Goal: Information Seeking & Learning: Learn about a topic

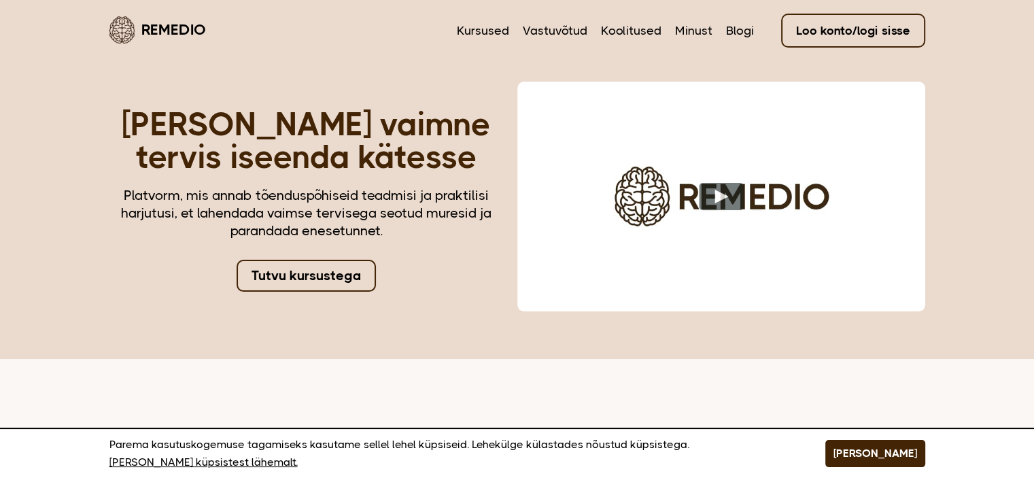
click at [310, 269] on link "Tutvu kursustega" at bounding box center [306, 276] width 139 height 32
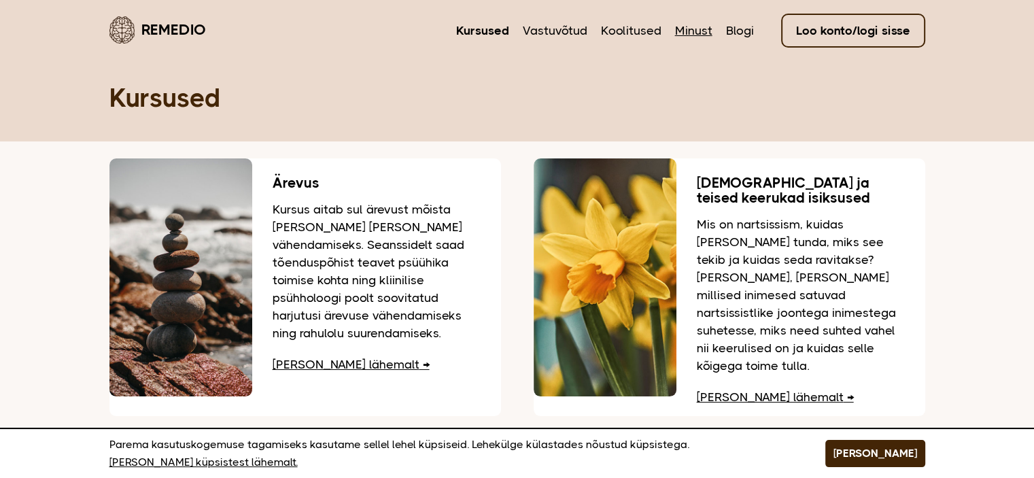
click at [703, 27] on link "Minust" at bounding box center [693, 31] width 37 height 18
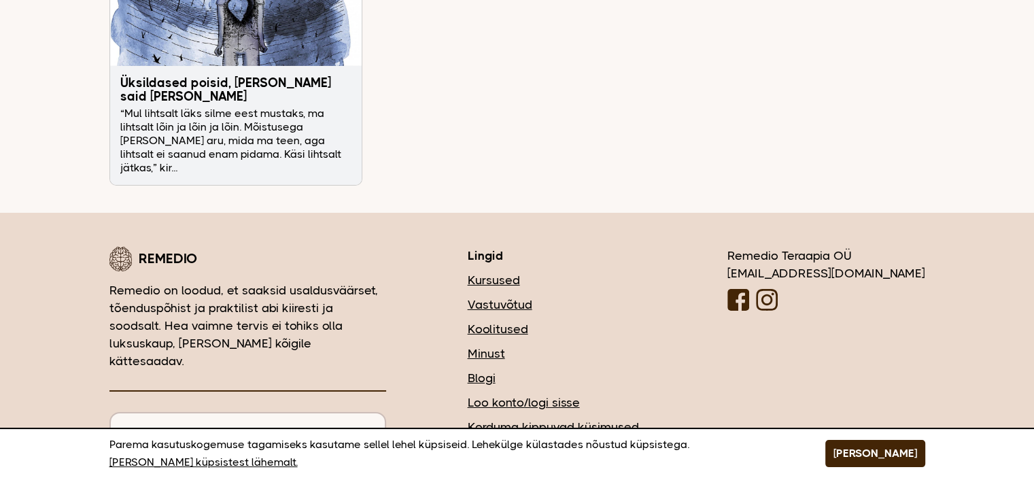
scroll to position [4612, 0]
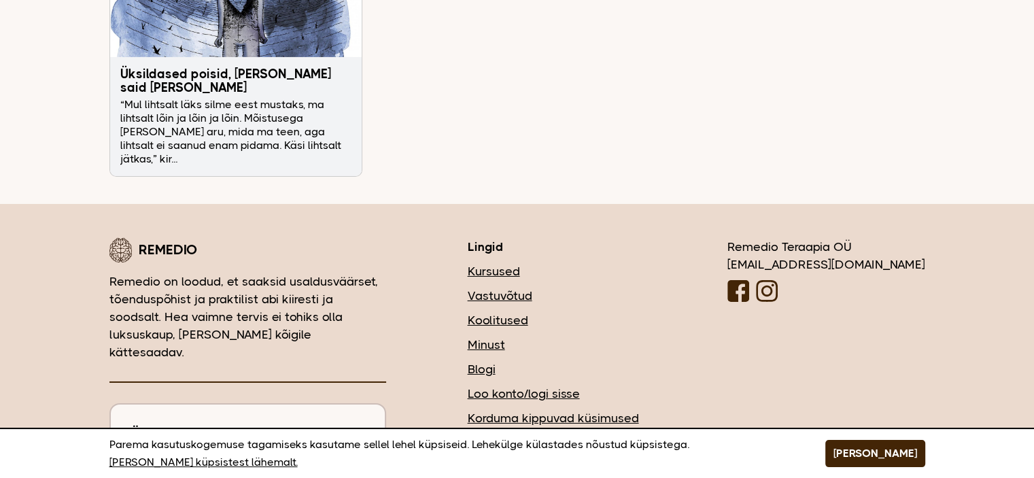
click at [555, 287] on link "Vastuvõtud" at bounding box center [557, 296] width 178 height 18
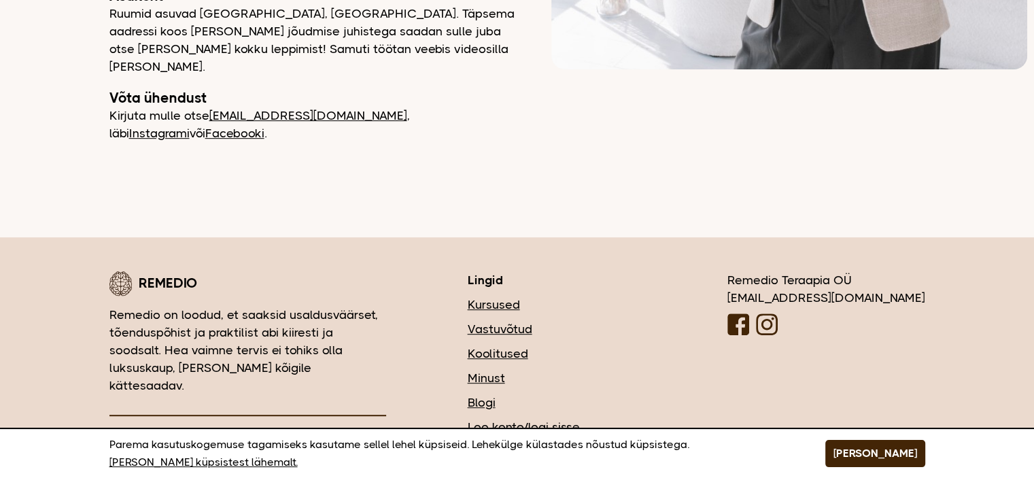
scroll to position [734, 0]
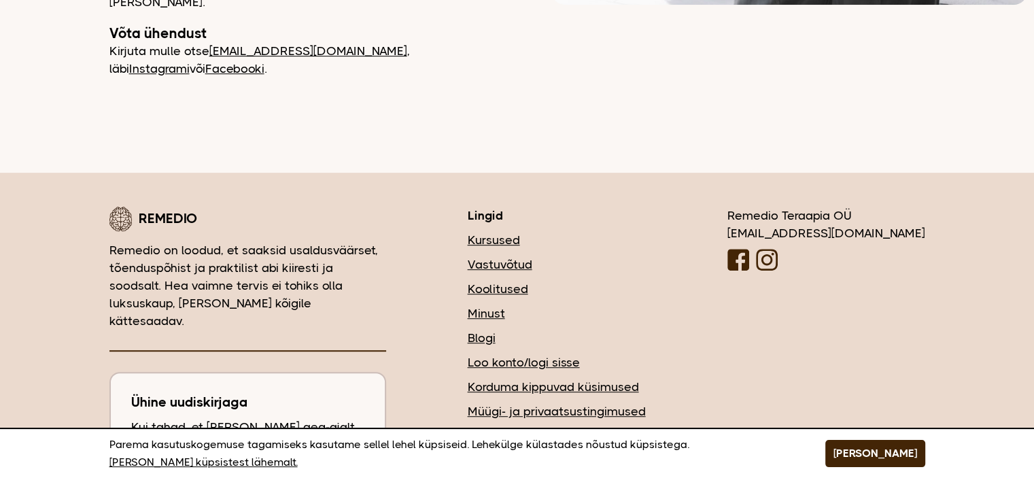
click at [555, 231] on link "Kursused" at bounding box center [557, 240] width 178 height 18
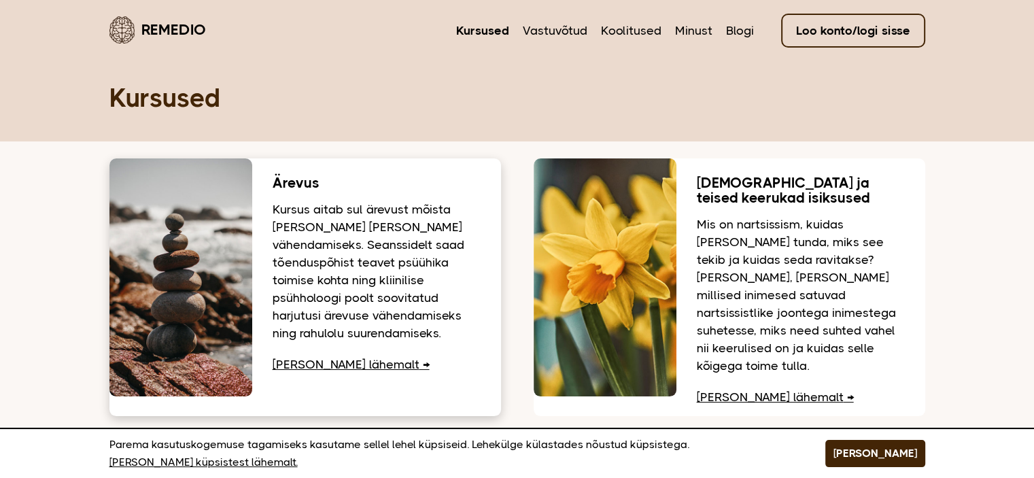
click at [318, 362] on link "Loe lähemalt" at bounding box center [351, 365] width 157 height 14
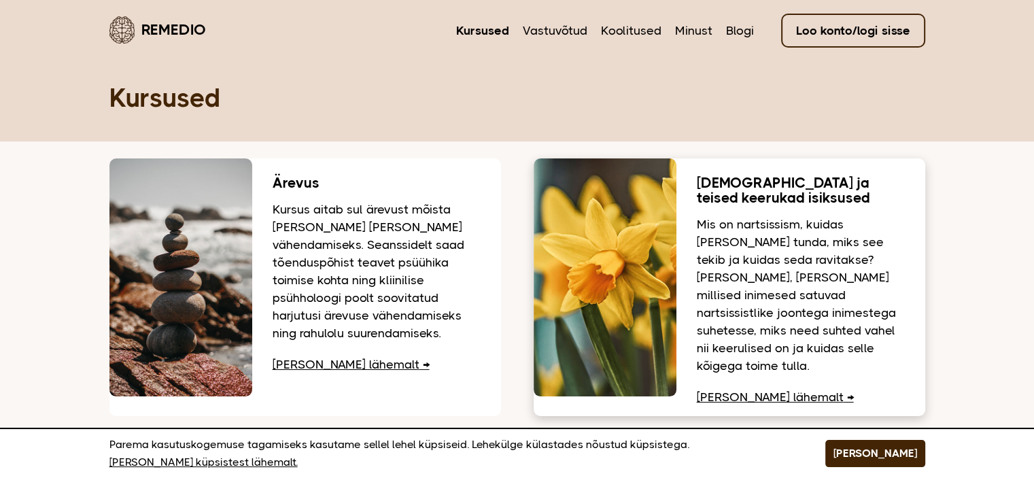
scroll to position [68, 0]
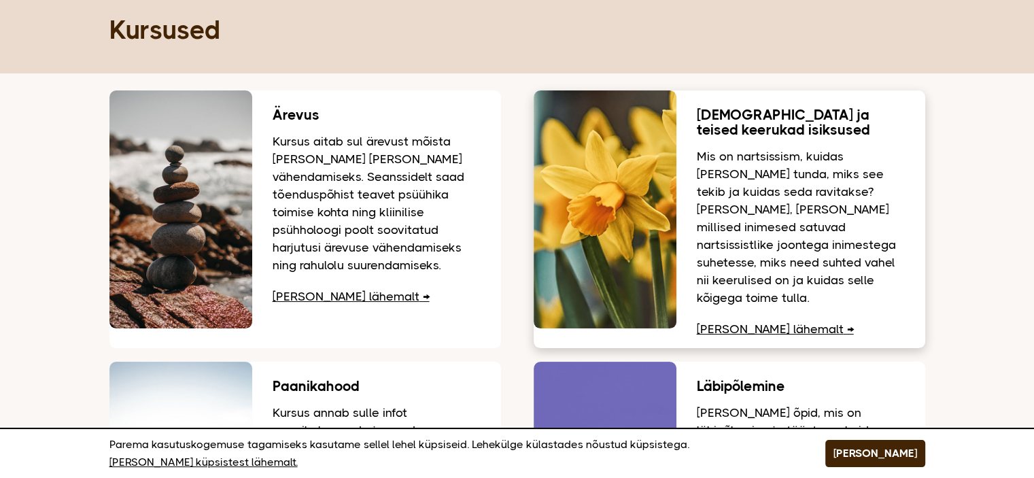
click at [748, 322] on link "Loe lähemalt" at bounding box center [775, 329] width 157 height 14
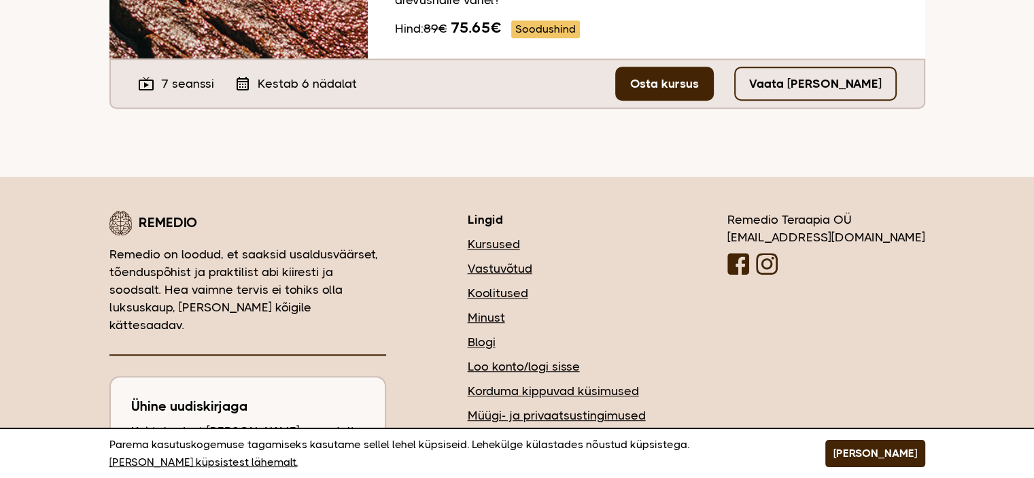
scroll to position [748, 0]
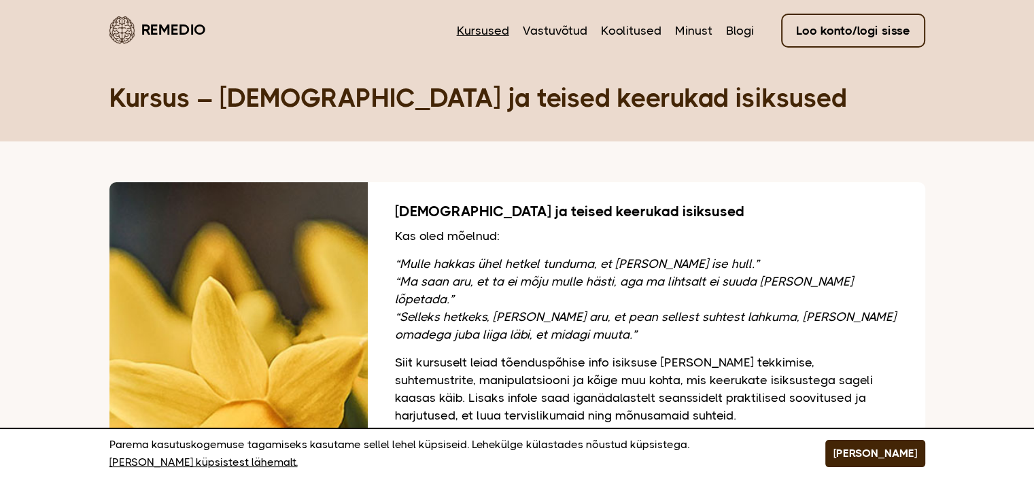
click at [468, 22] on link "Kursused" at bounding box center [483, 31] width 52 height 18
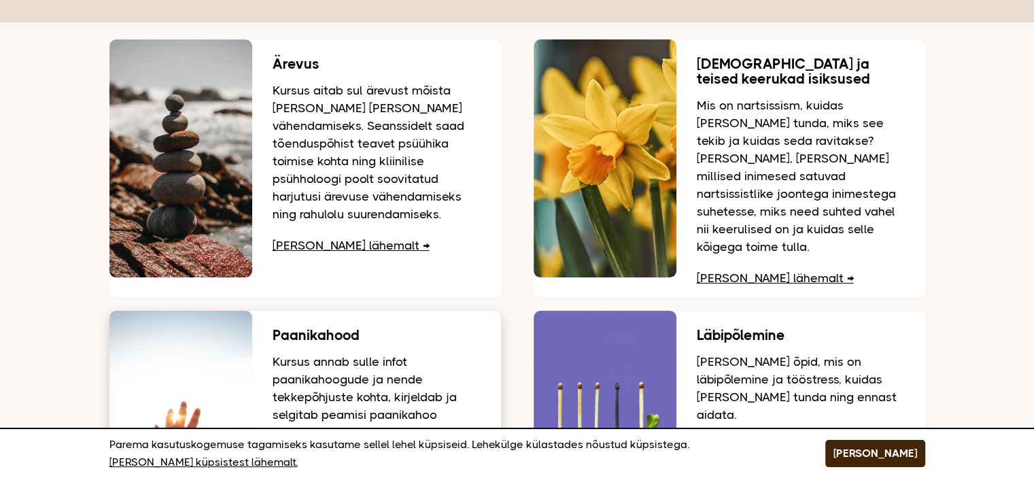
scroll to position [340, 0]
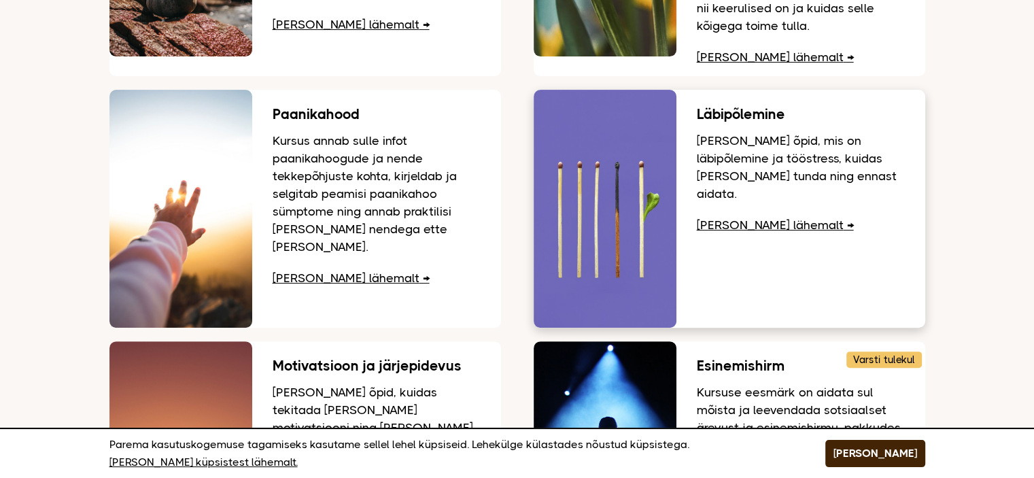
click at [710, 218] on link "Loe lähemalt" at bounding box center [775, 225] width 157 height 14
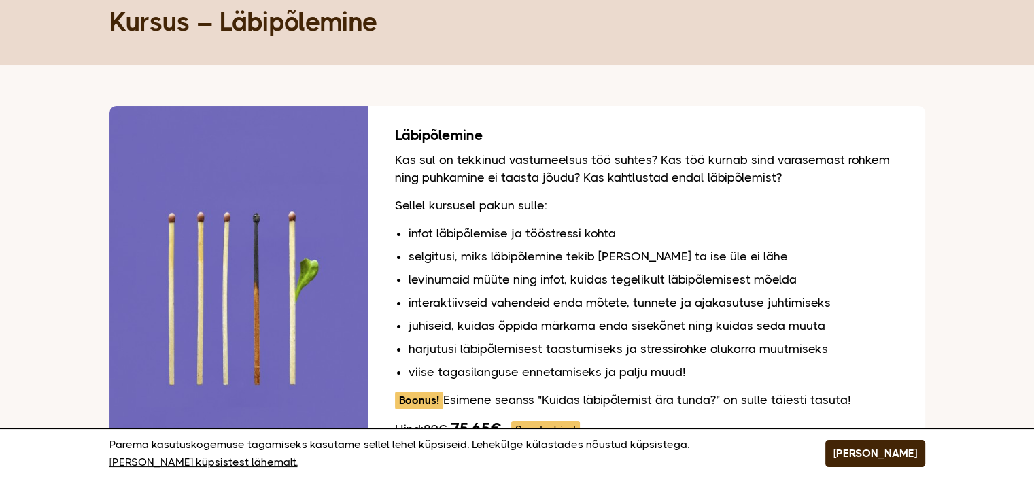
scroll to position [204, 0]
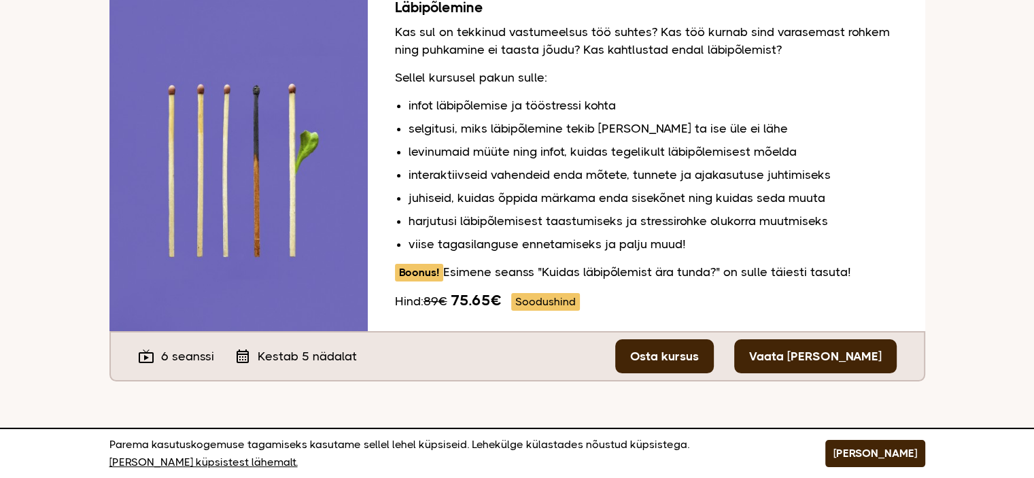
click at [832, 352] on link "Vaata [PERSON_NAME]" at bounding box center [815, 356] width 162 height 34
